Goal: Task Accomplishment & Management: Complete application form

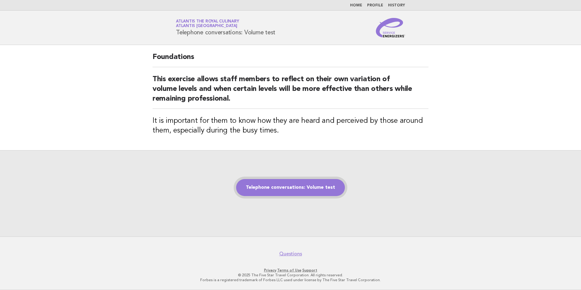
click at [286, 191] on link "Telephone conversations: Volume test" at bounding box center [290, 187] width 109 height 17
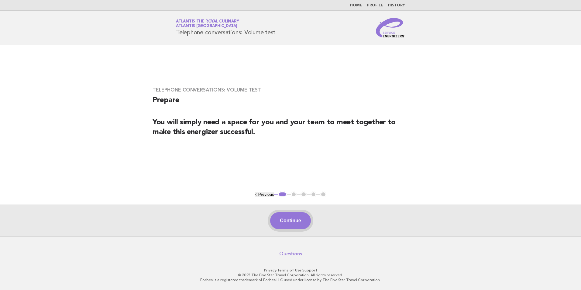
click at [290, 220] on button "Continue" at bounding box center [290, 220] width 40 height 17
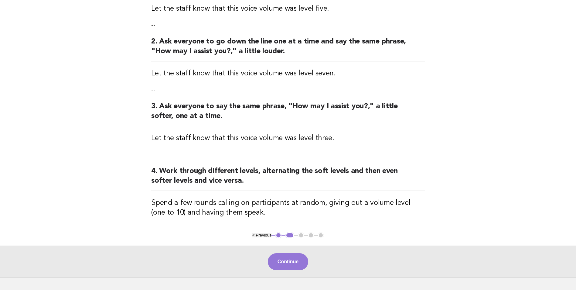
scroll to position [122, 0]
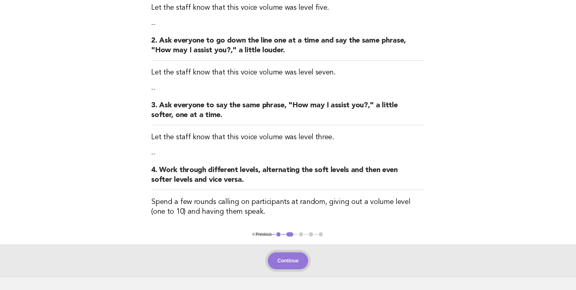
click at [276, 255] on button "Continue" at bounding box center [288, 260] width 40 height 17
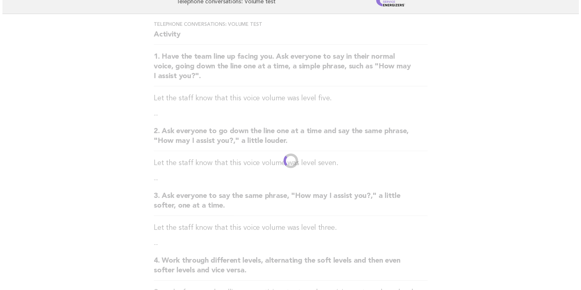
scroll to position [0, 0]
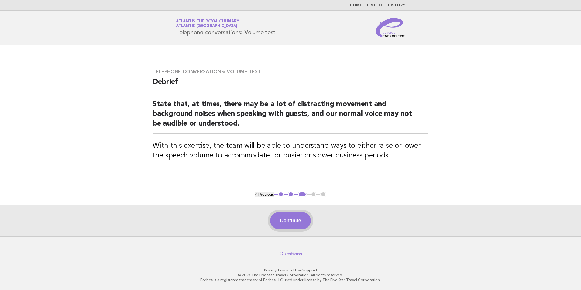
click at [299, 223] on button "Continue" at bounding box center [290, 220] width 40 height 17
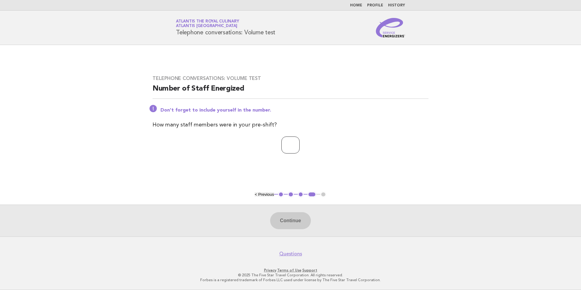
click at [293, 142] on input "number" at bounding box center [290, 144] width 18 height 17
type input "**"
click at [301, 224] on button "Continue" at bounding box center [290, 220] width 40 height 17
